Goal: Information Seeking & Learning: Find contact information

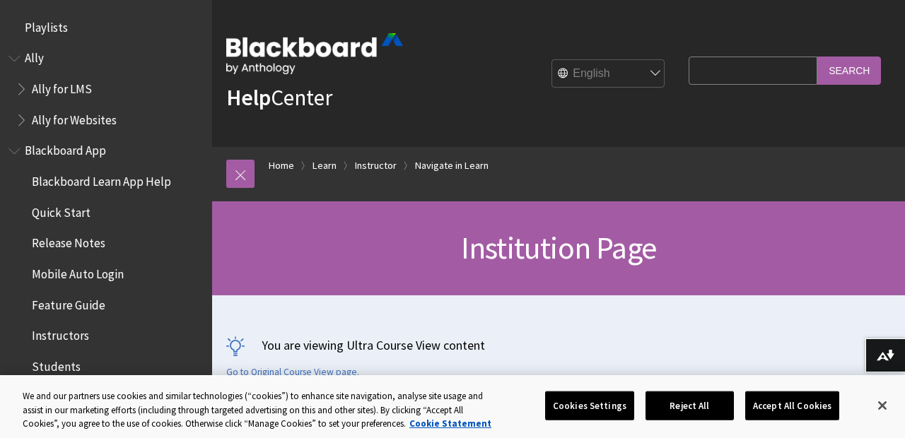
scroll to position [1588, 0]
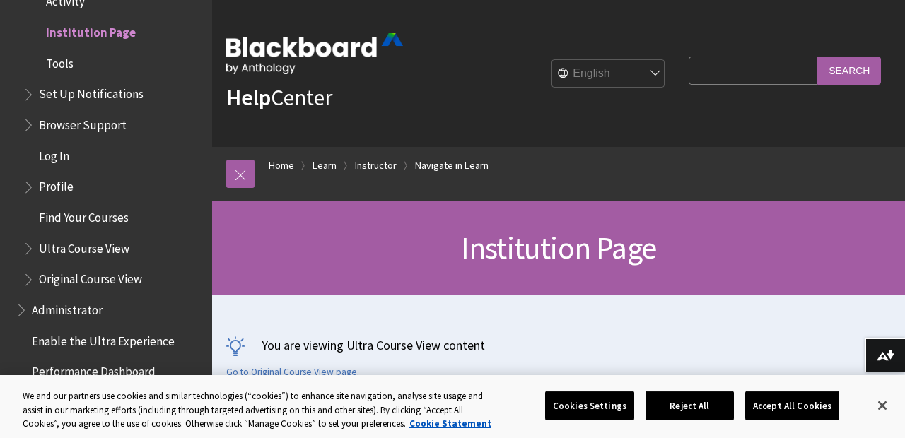
click at [715, 76] on input "Search Query" at bounding box center [753, 71] width 129 height 28
type input "phone of human resources"
click at [817, 57] on input "Search" at bounding box center [849, 71] width 64 height 28
click at [848, 71] on input "Search" at bounding box center [849, 71] width 64 height 28
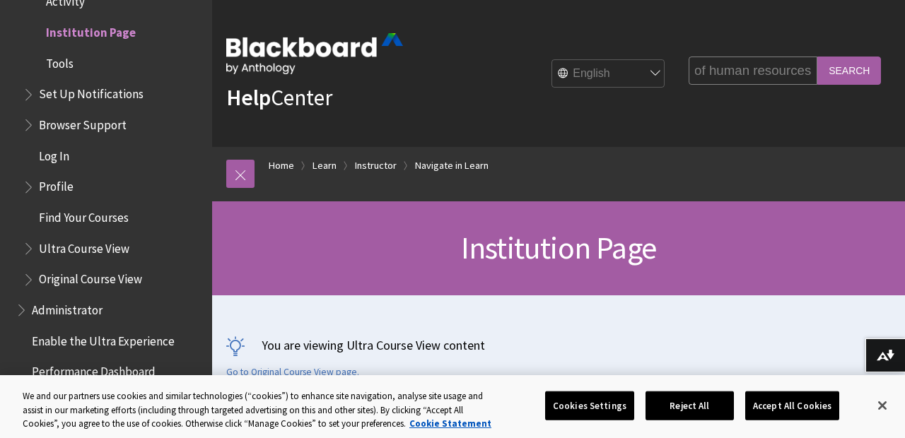
click at [848, 71] on input "Search" at bounding box center [849, 71] width 64 height 28
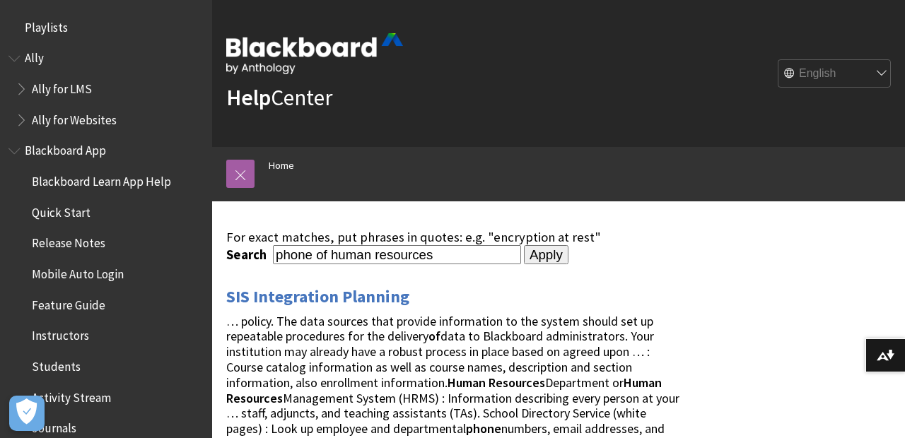
click at [537, 255] on input "Apply" at bounding box center [546, 255] width 45 height 20
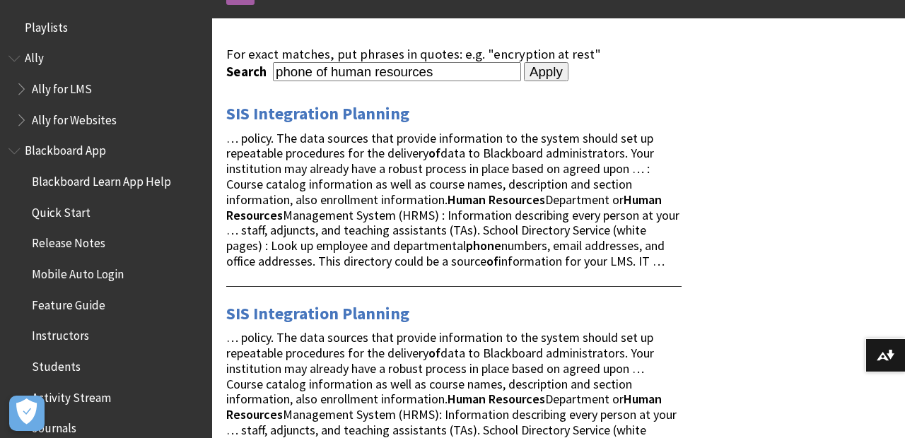
scroll to position [193, 0]
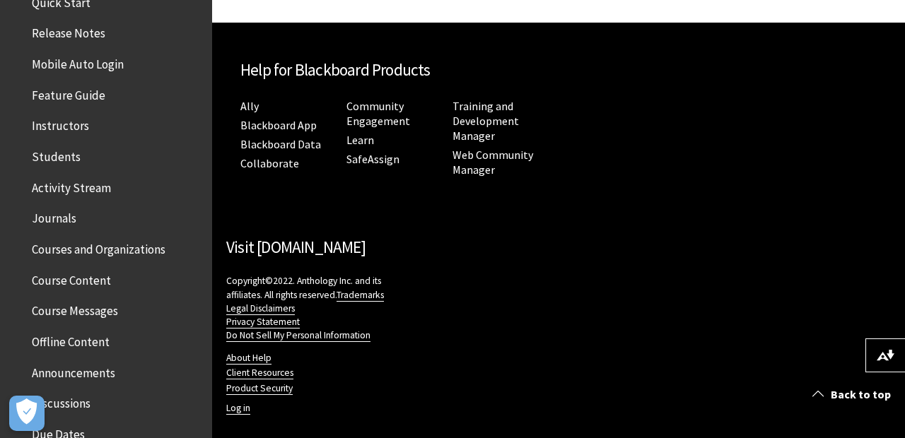
scroll to position [121, 0]
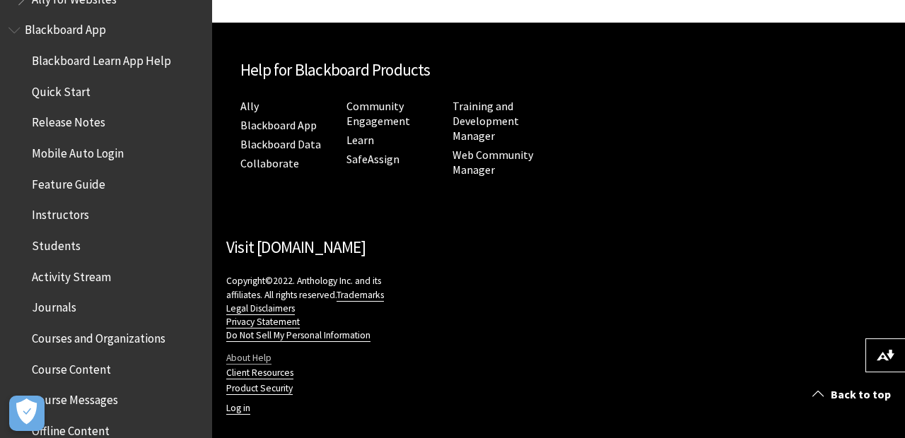
click at [253, 352] on link "About Help" at bounding box center [248, 358] width 45 height 13
